Goal: Transaction & Acquisition: Book appointment/travel/reservation

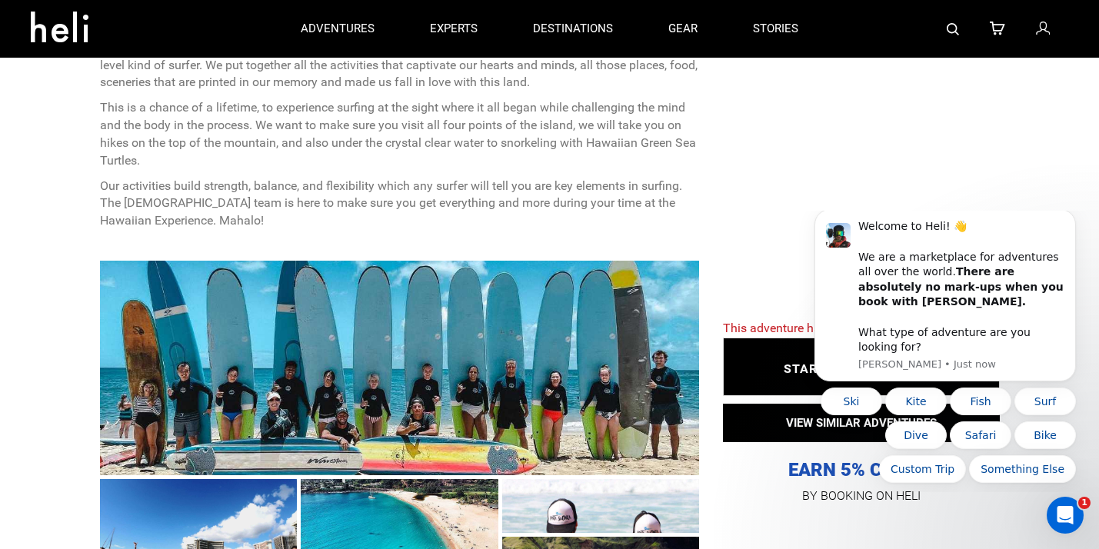
scroll to position [424, 0]
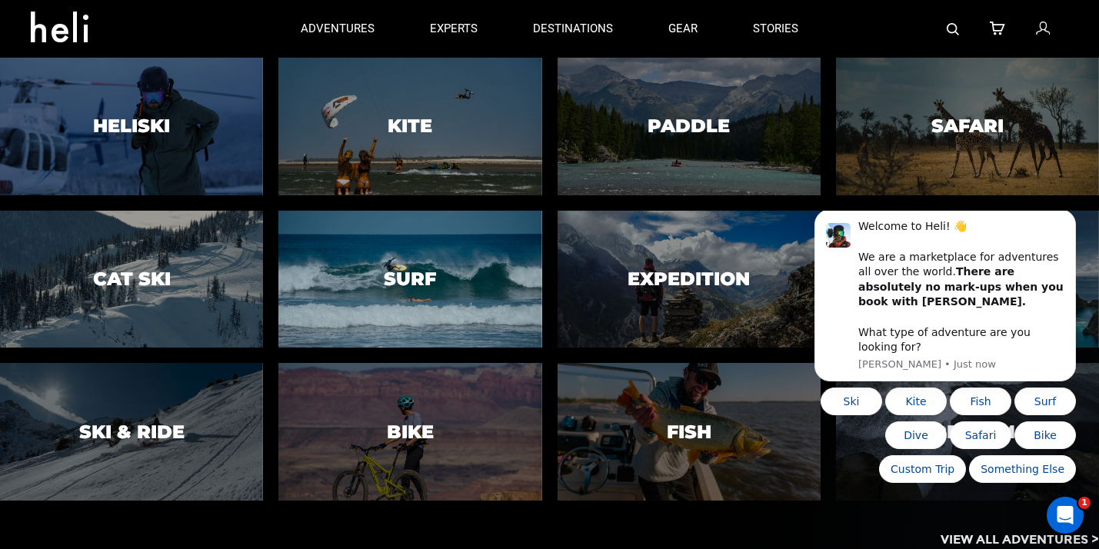
click at [429, 270] on h3 "Surf" at bounding box center [410, 279] width 52 height 20
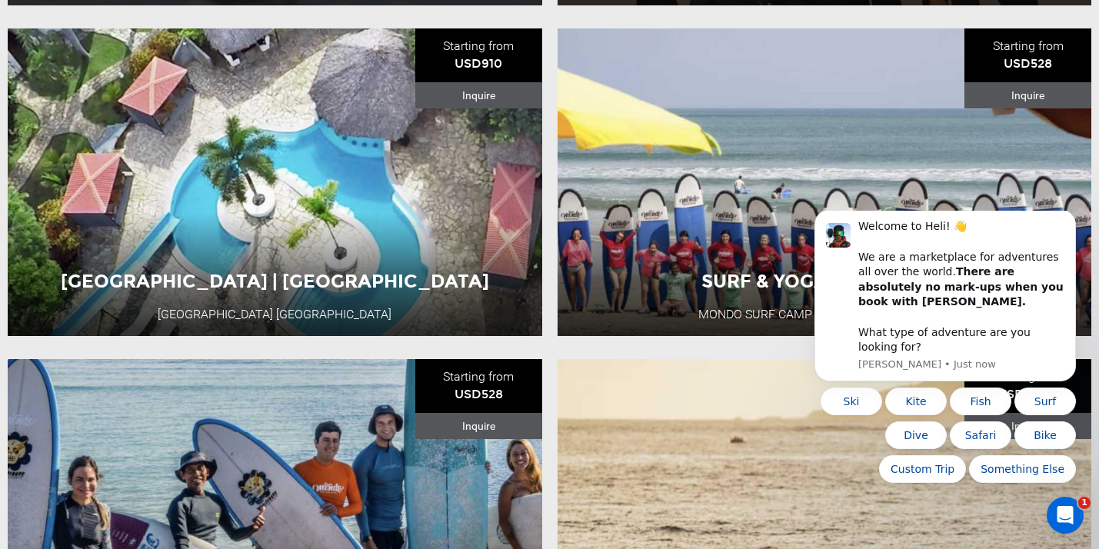
scroll to position [916, 0]
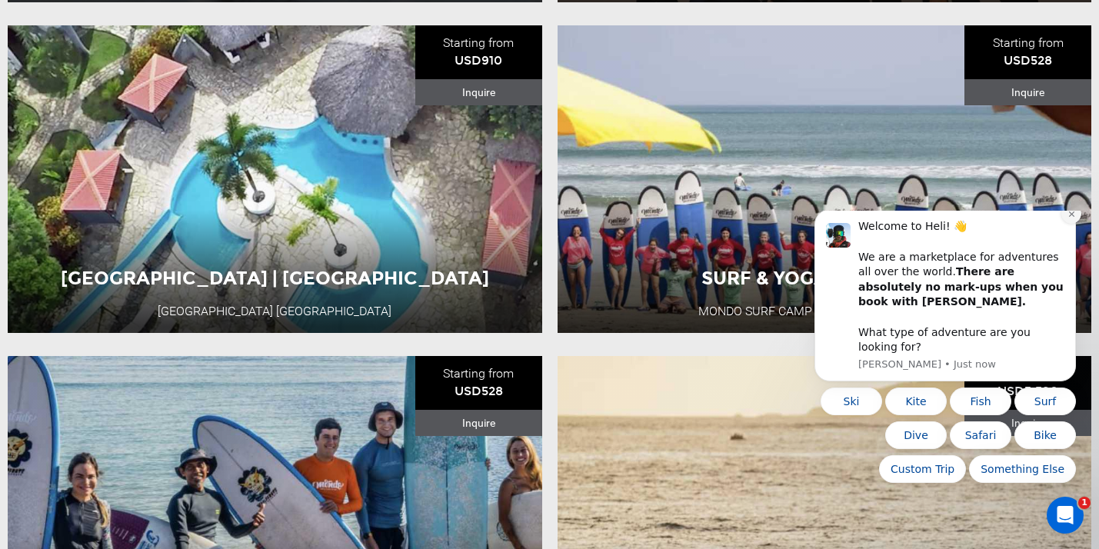
click at [1067, 218] on icon "Dismiss notification" at bounding box center [1071, 214] width 8 height 8
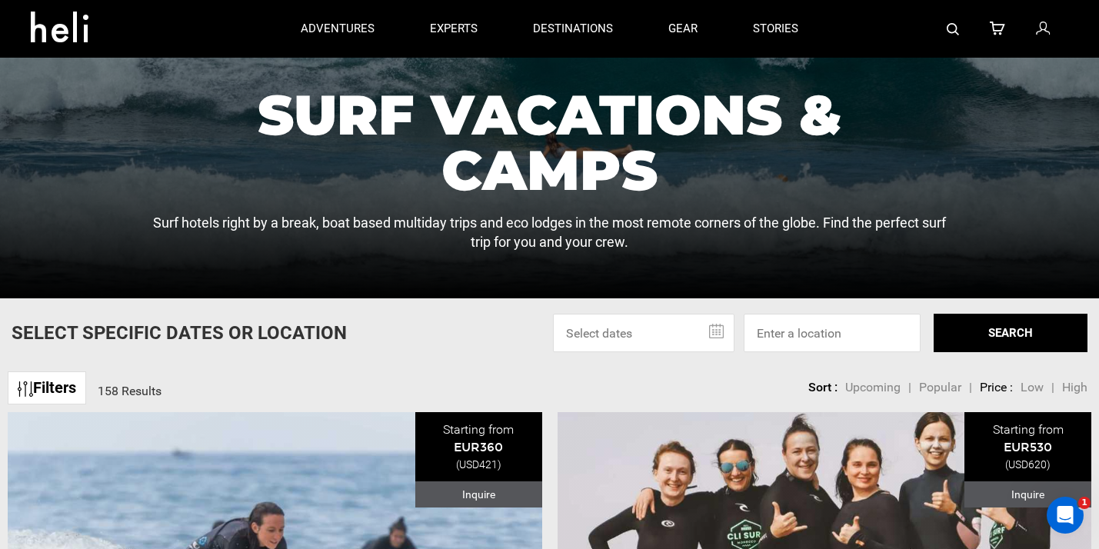
scroll to position [16, 0]
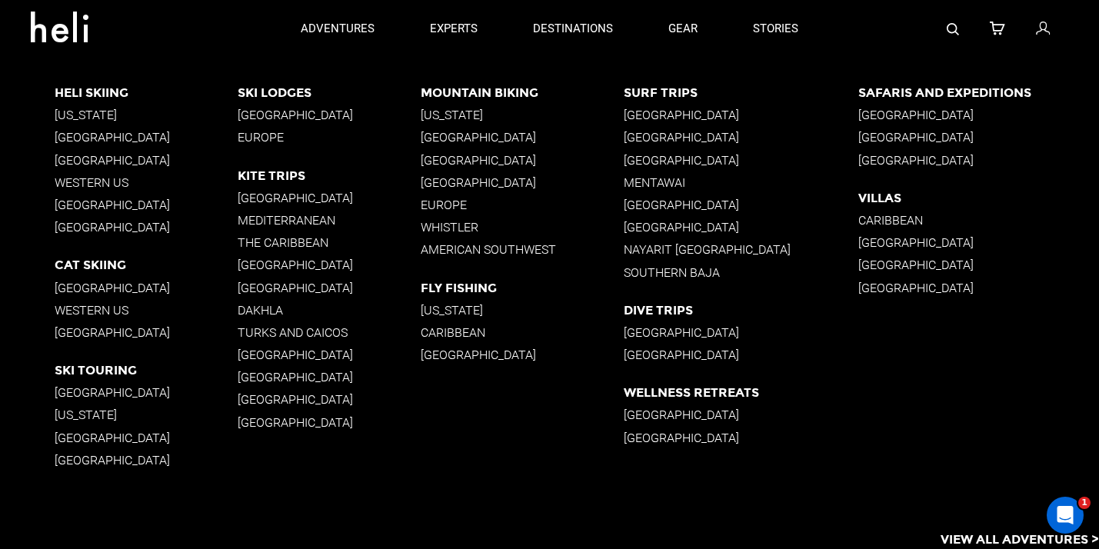
click at [664, 141] on p "[GEOGRAPHIC_DATA]" at bounding box center [741, 137] width 235 height 15
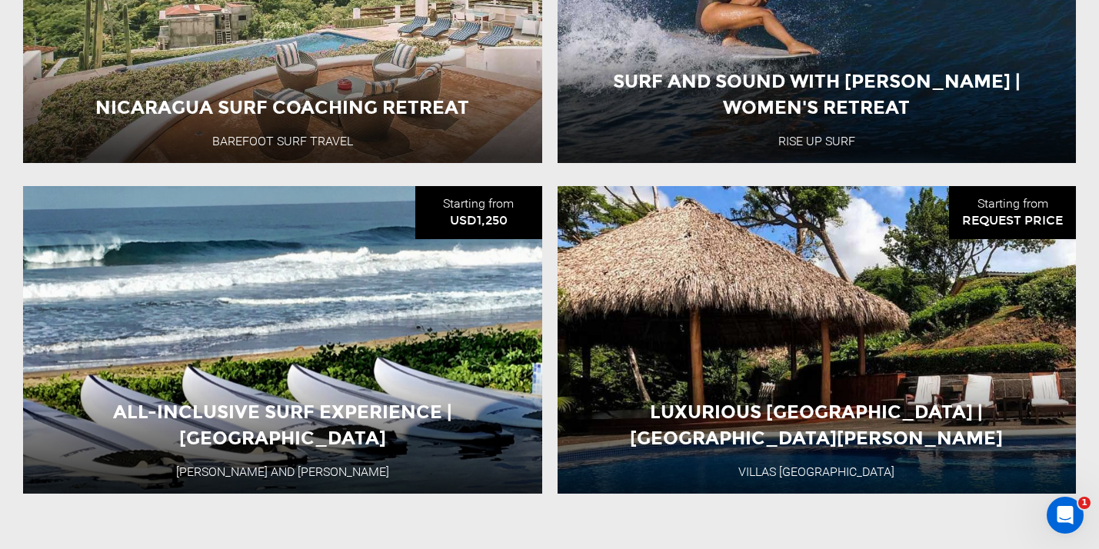
scroll to position [1828, 0]
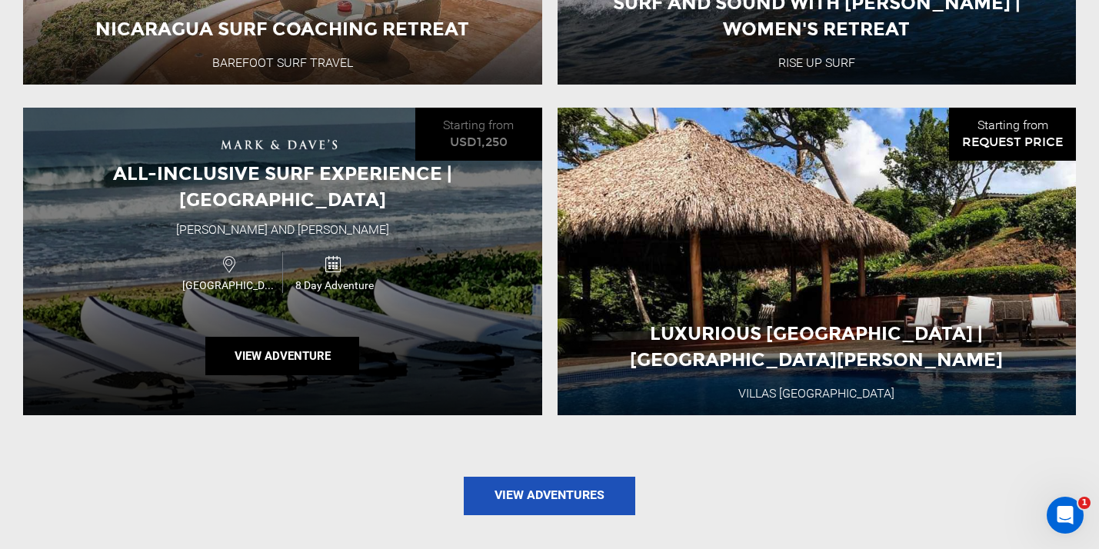
click at [388, 193] on span "All-Inclusive Surf Experience | [GEOGRAPHIC_DATA]" at bounding box center [282, 186] width 339 height 48
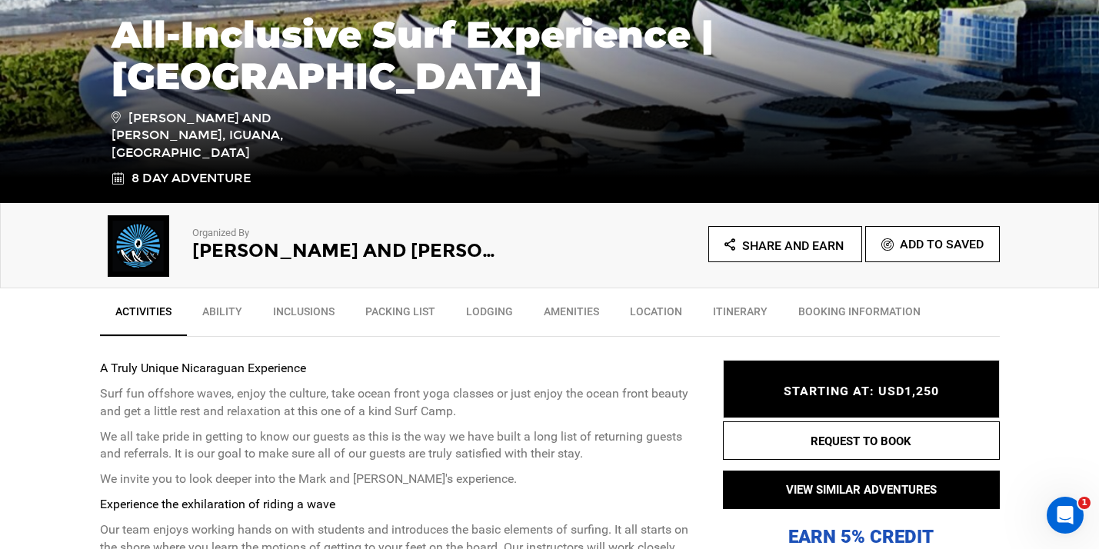
scroll to position [316, 0]
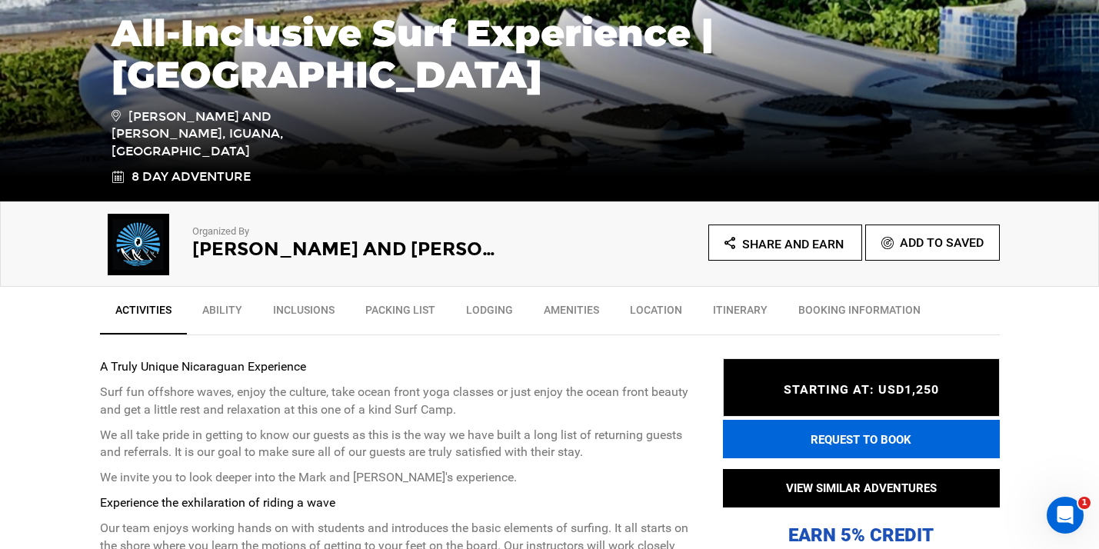
click at [796, 443] on button "REQUEST TO BOOK" at bounding box center [861, 439] width 277 height 38
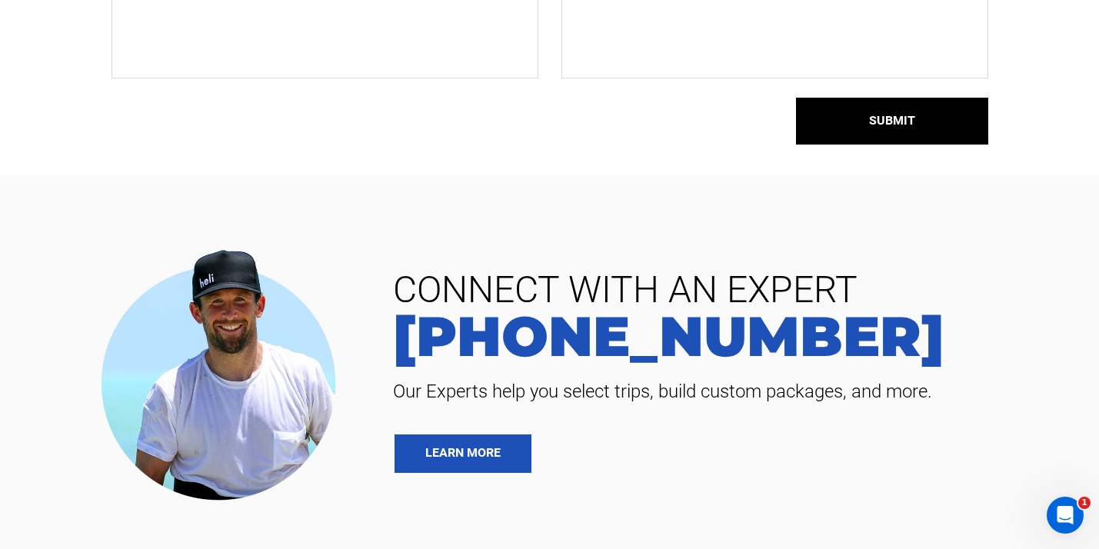
scroll to position [448, 0]
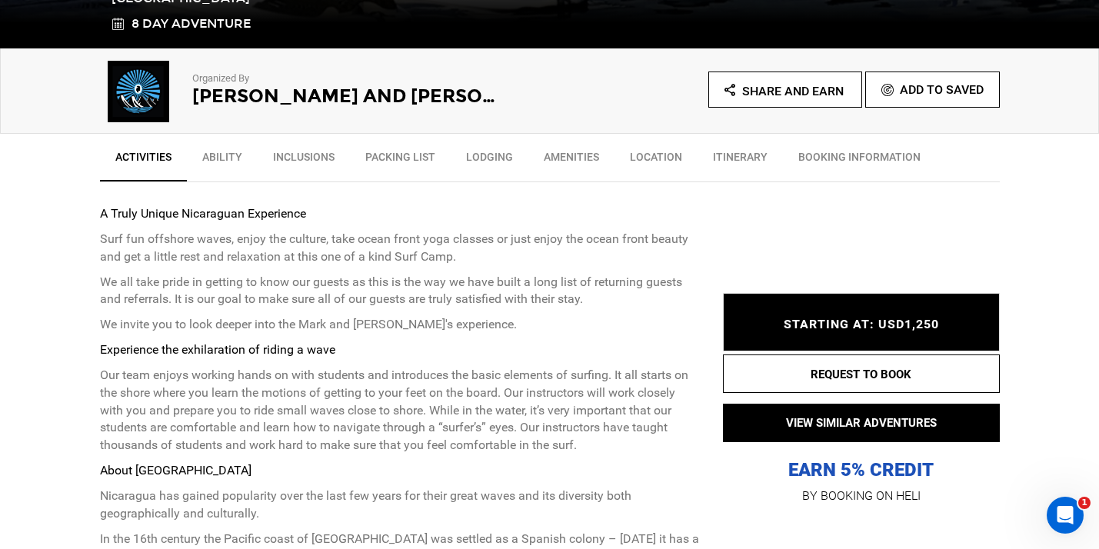
scroll to position [474, 0]
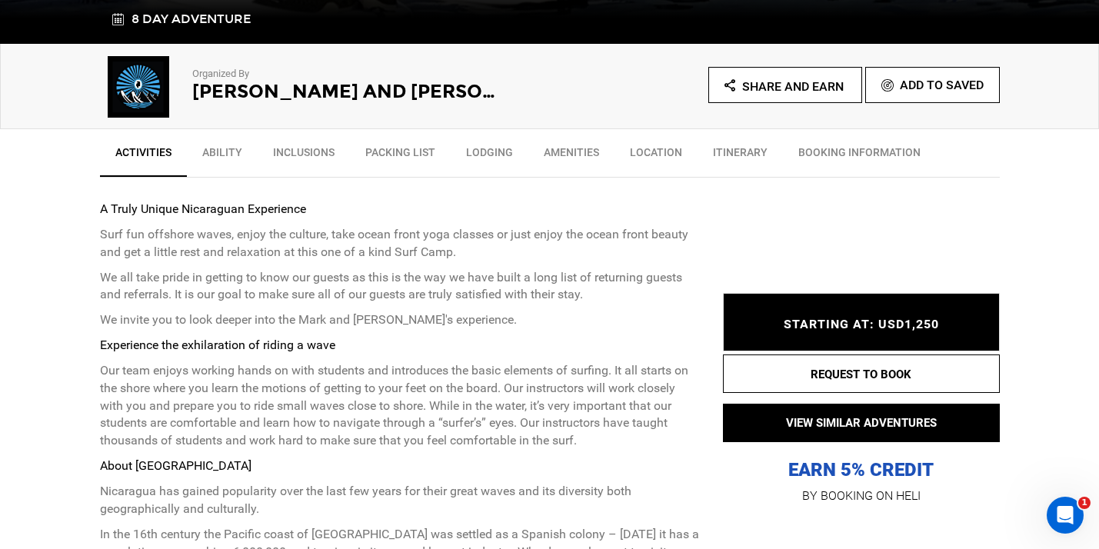
click at [849, 321] on span "STARTING AT: USD1,250" at bounding box center [861, 324] width 155 height 15
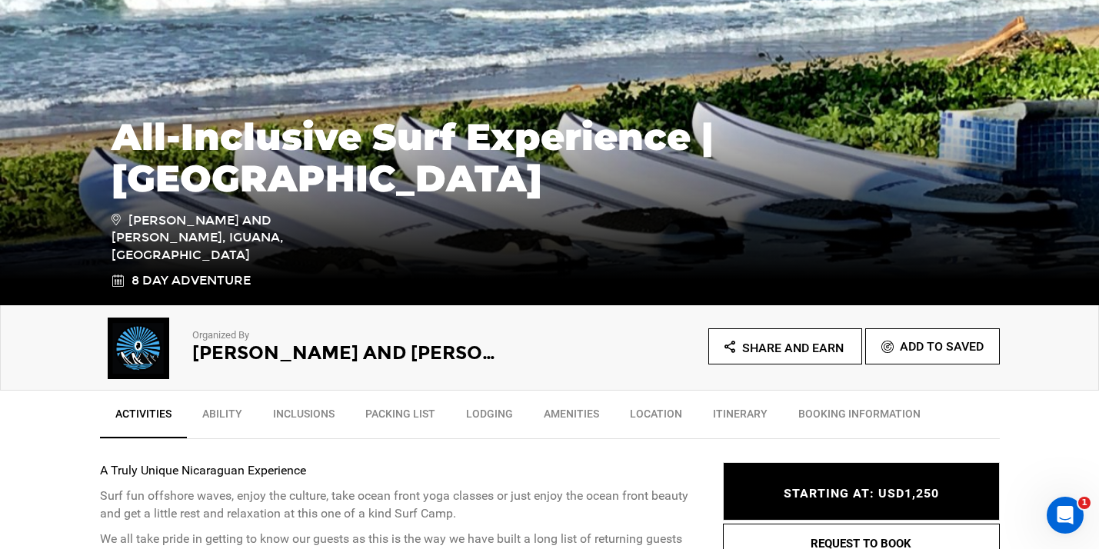
scroll to position [213, 0]
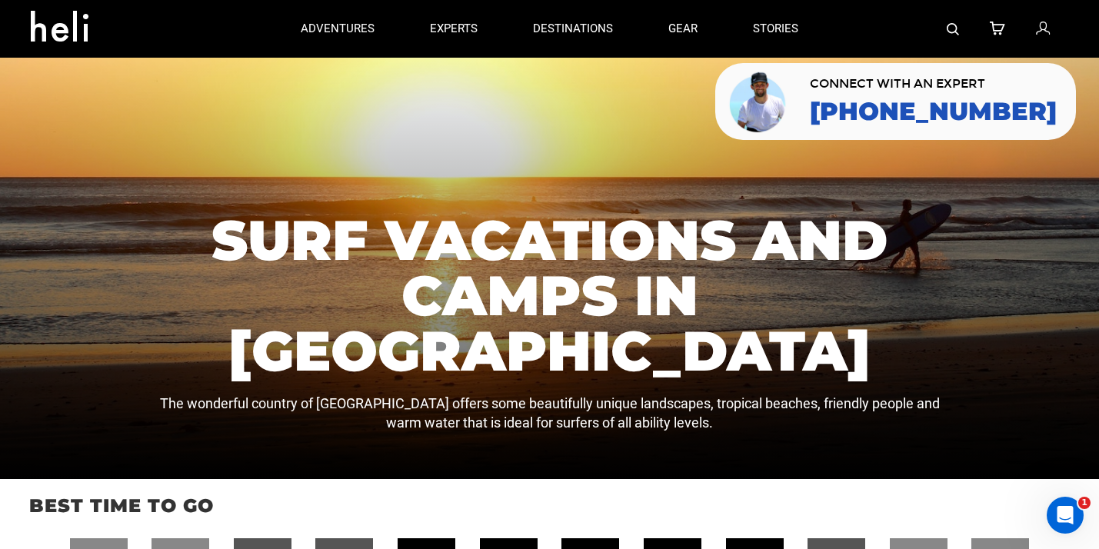
scroll to position [15, 0]
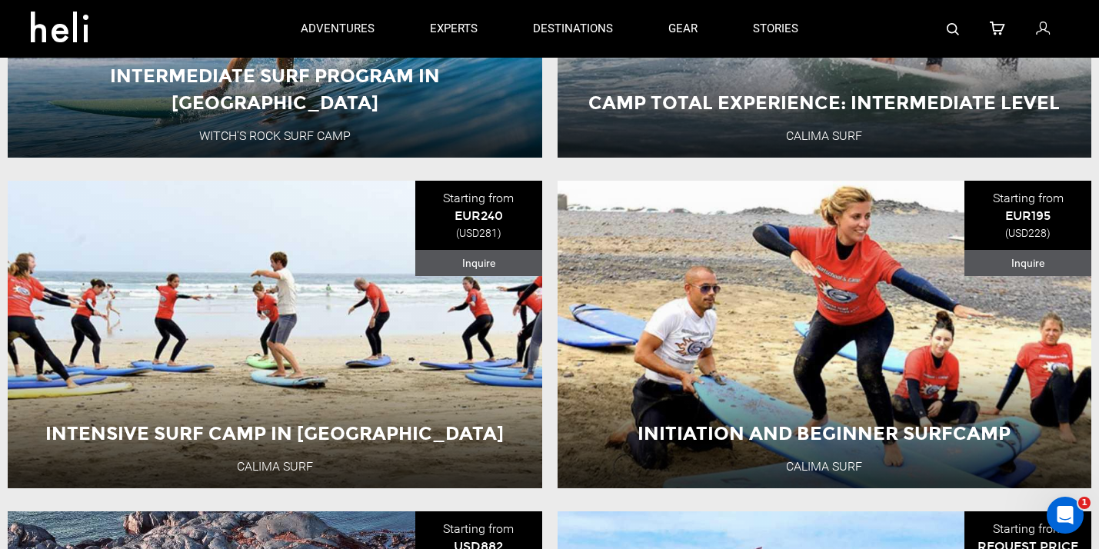
scroll to position [3392, 0]
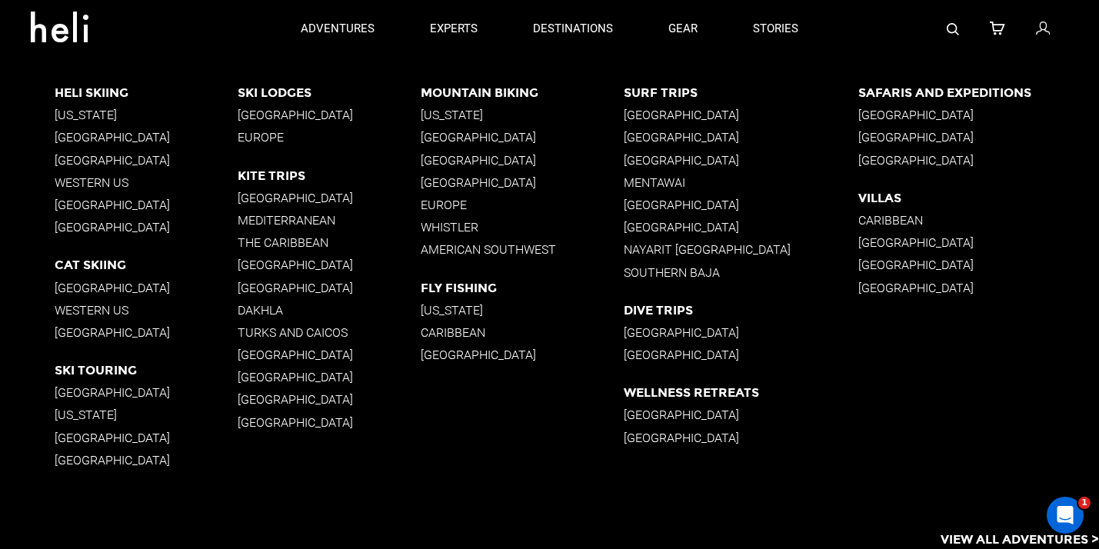
click at [646, 139] on p "[GEOGRAPHIC_DATA]" at bounding box center [741, 137] width 235 height 15
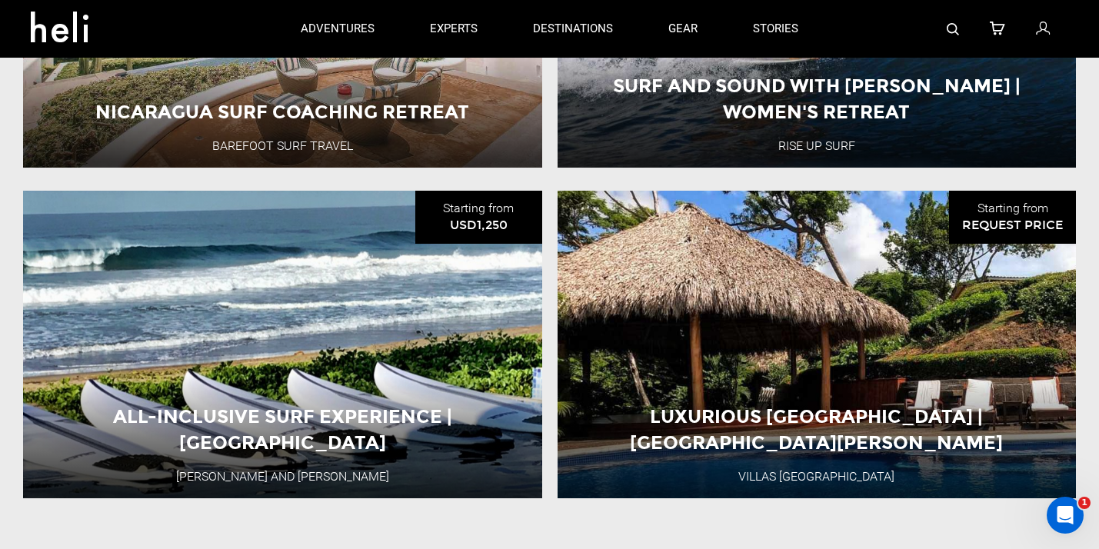
scroll to position [1738, 0]
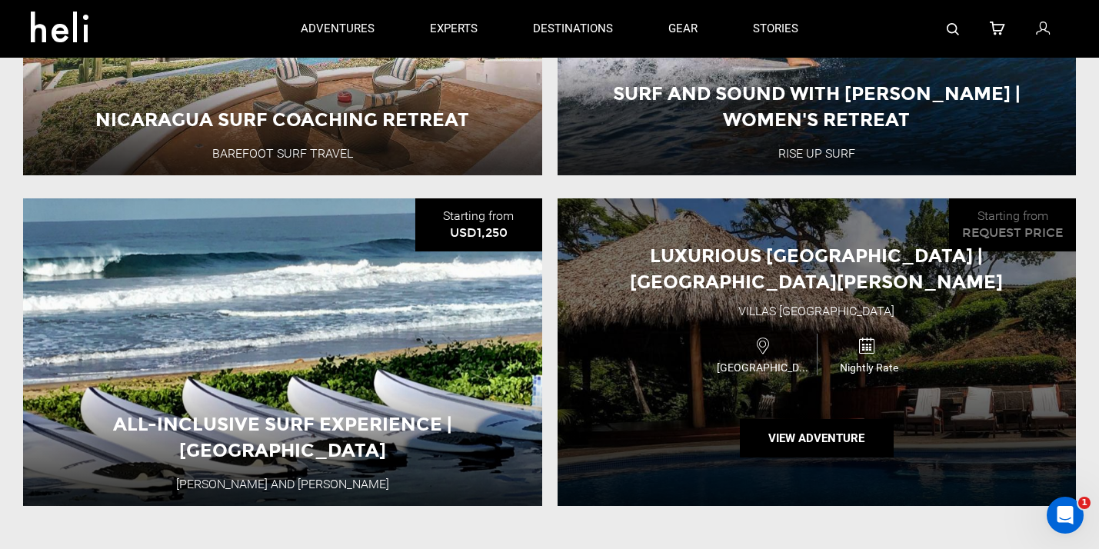
click at [736, 308] on div "Luxurious [GEOGRAPHIC_DATA] | [GEOGRAPHIC_DATA][PERSON_NAME] [GEOGRAPHIC_DATA] …" at bounding box center [816, 352] width 519 height 308
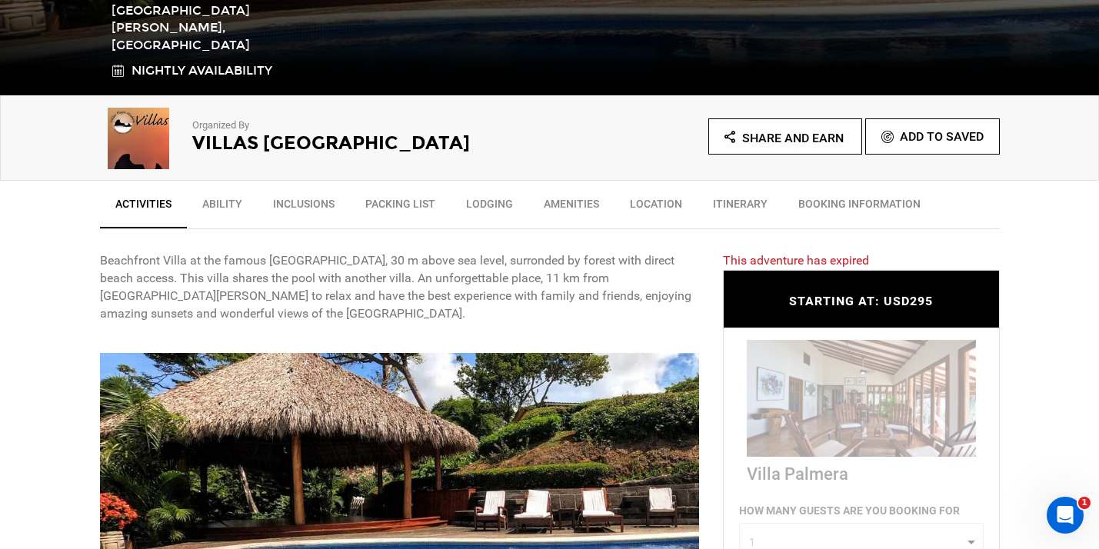
scroll to position [434, 0]
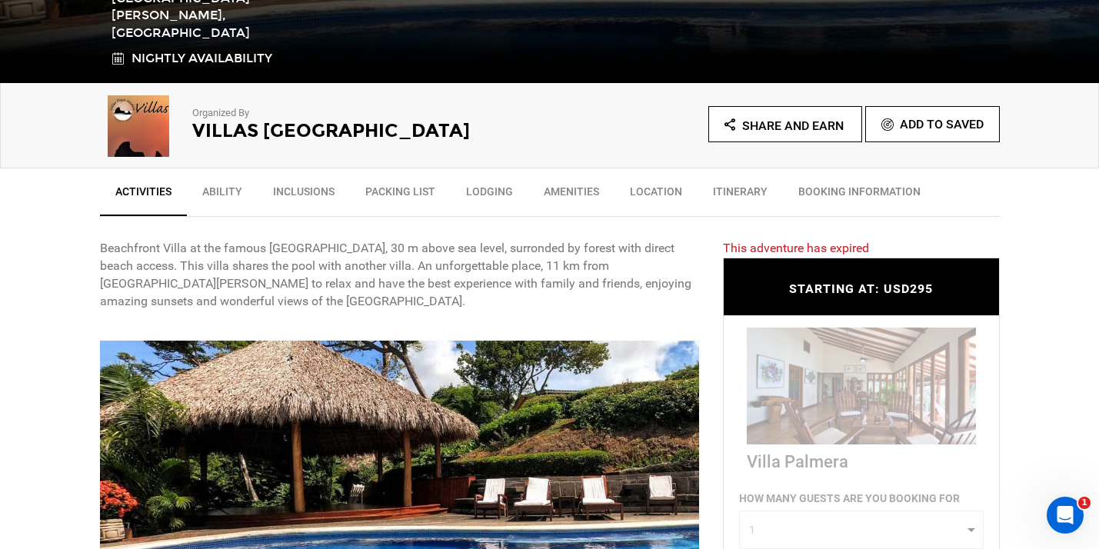
click at [641, 199] on link "Location" at bounding box center [655, 195] width 83 height 38
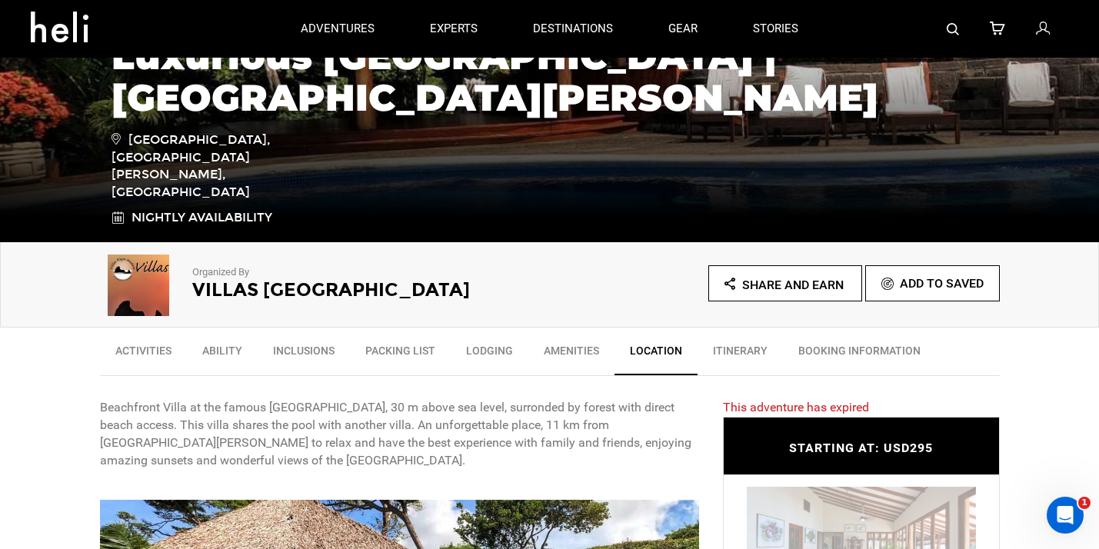
scroll to position [259, 0]
